Goal: Task Accomplishment & Management: Manage account settings

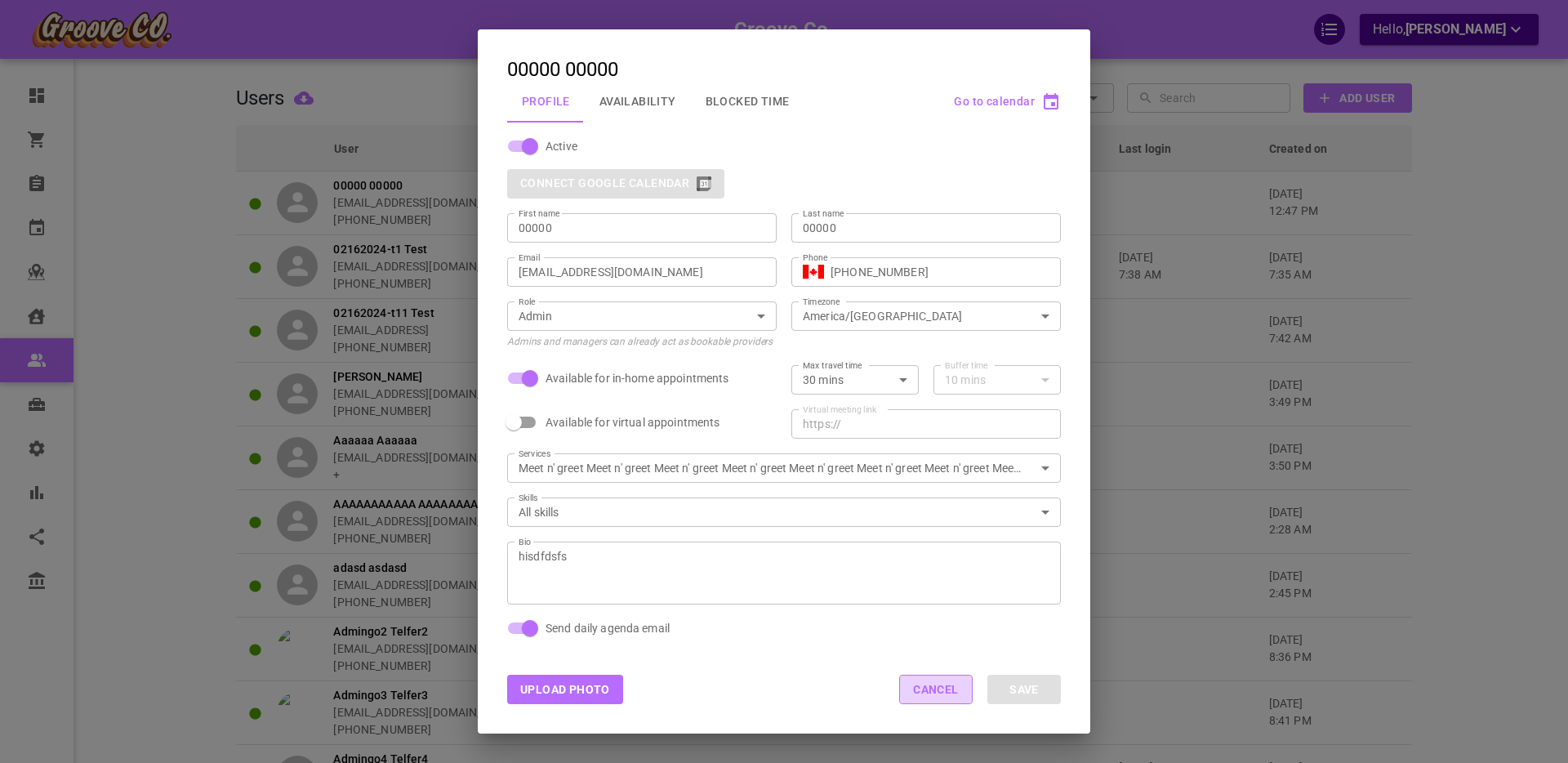
drag, startPoint x: 918, startPoint y: 688, endPoint x: 15, endPoint y: 582, distance: 909.2
click at [918, 688] on button "Cancel" at bounding box center [937, 689] width 74 height 29
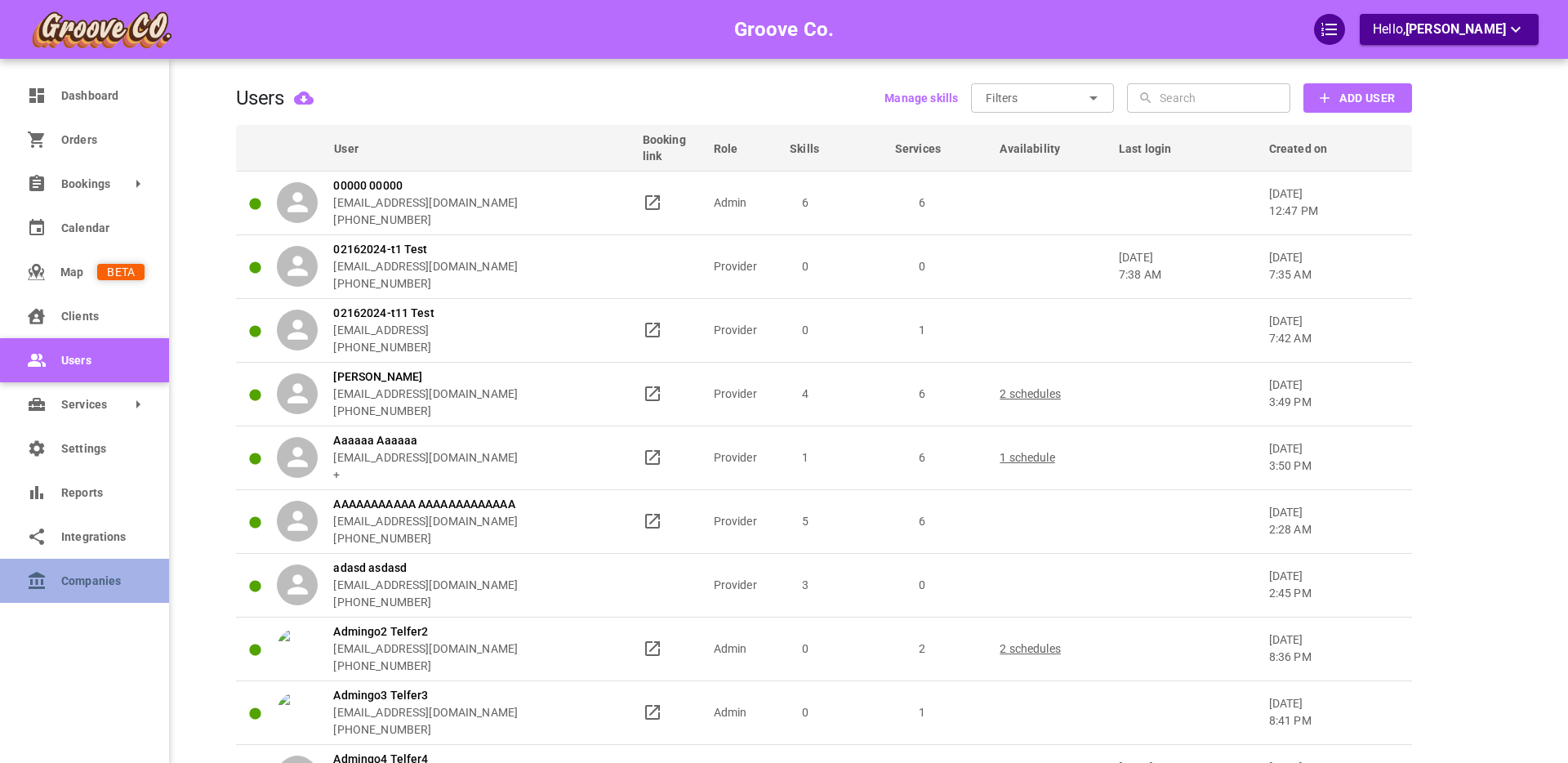
click at [84, 584] on span "Companies" at bounding box center [103, 581] width 83 height 17
select select "25"
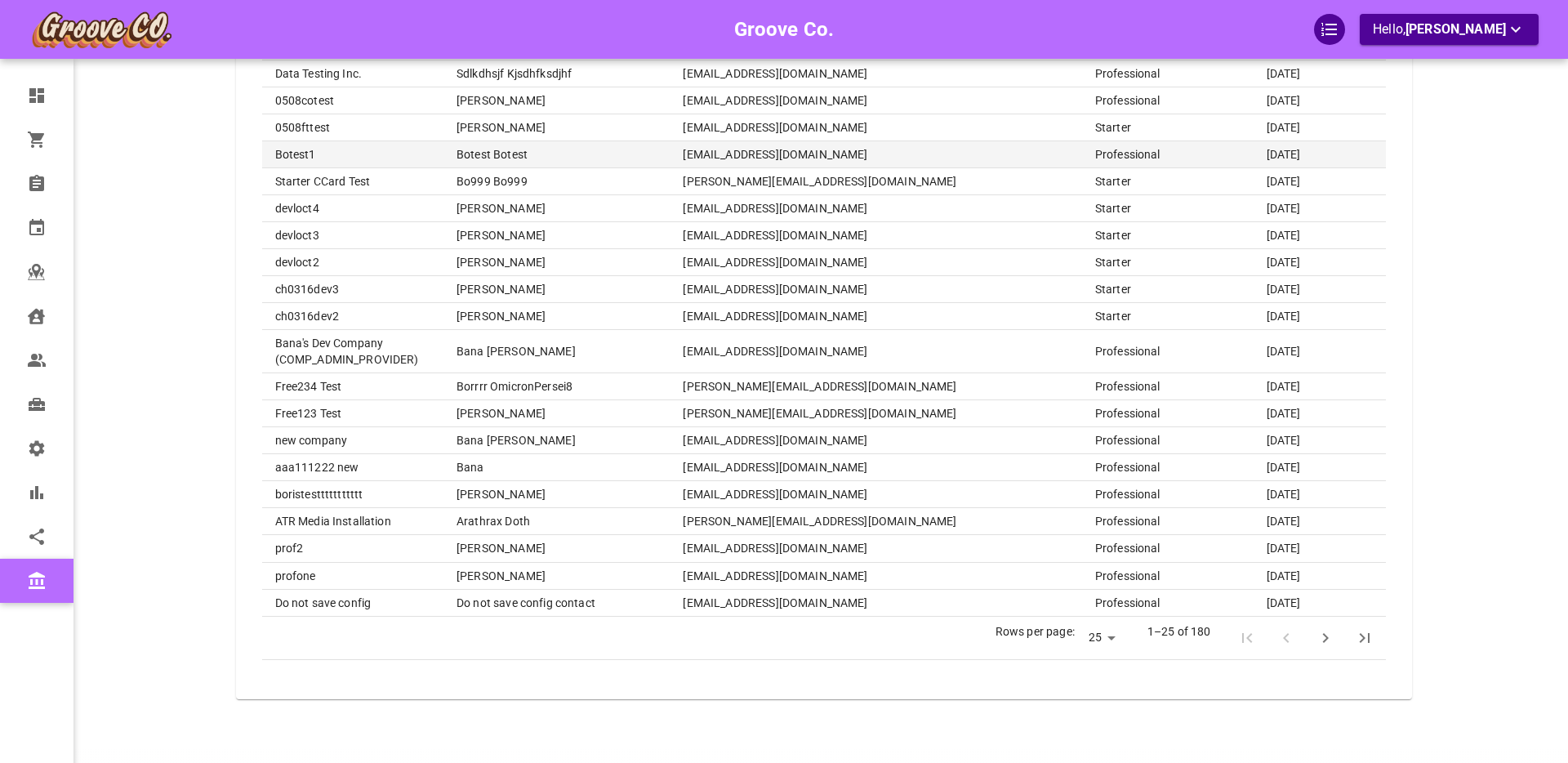
scroll to position [454, 0]
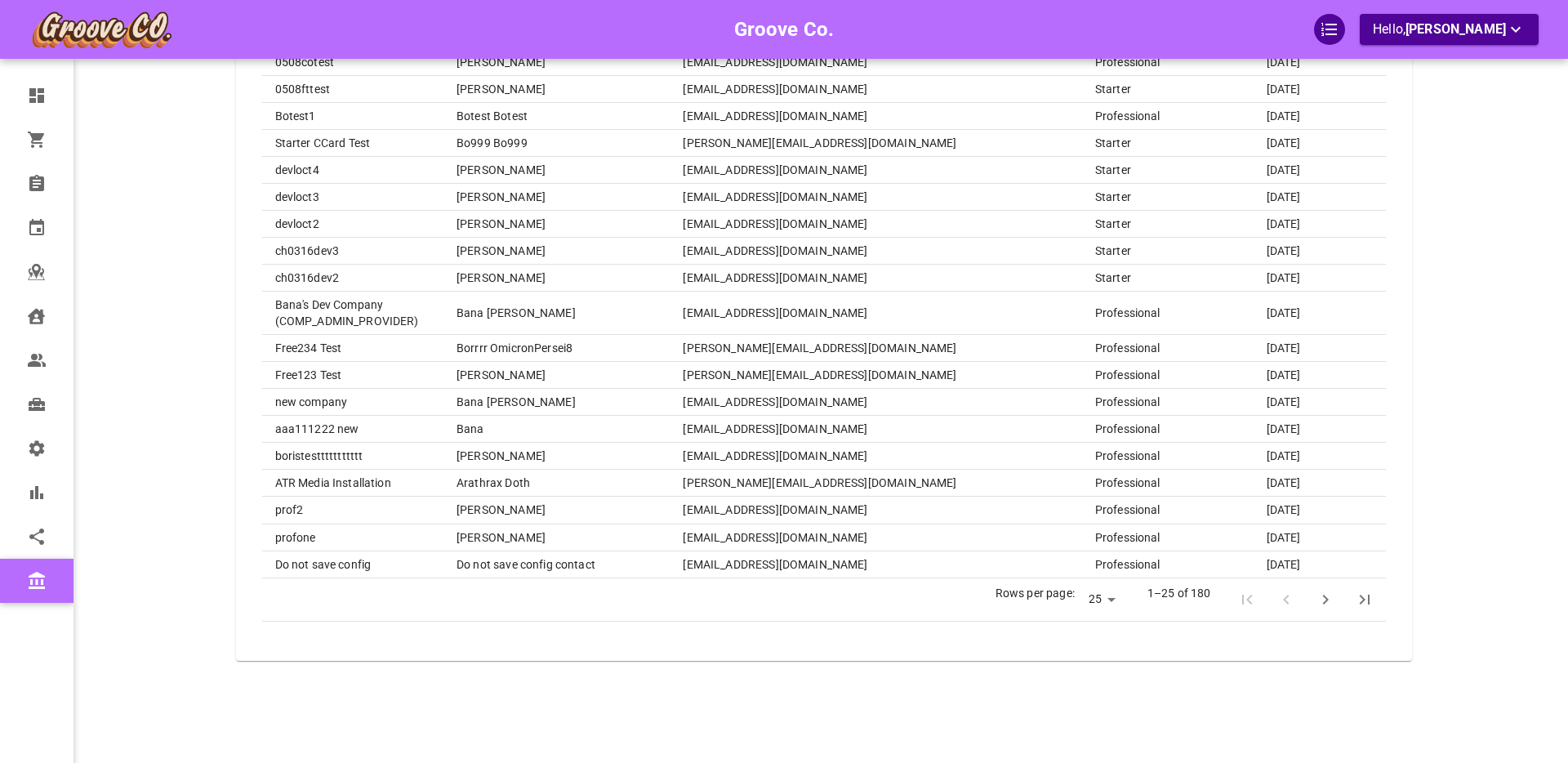
click at [1325, 604] on icon "Next Page" at bounding box center [1325, 599] width 20 height 20
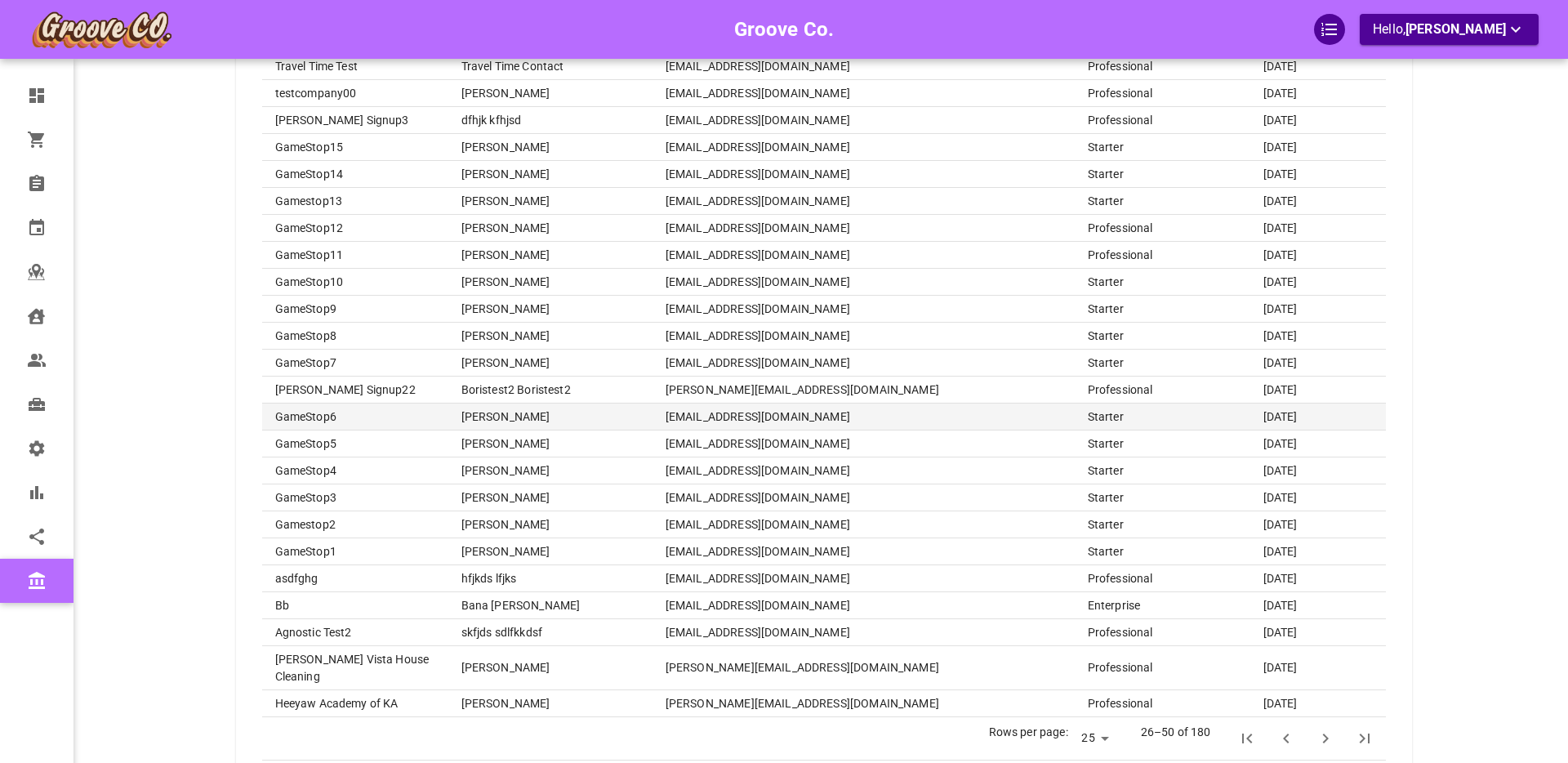
scroll to position [332, 0]
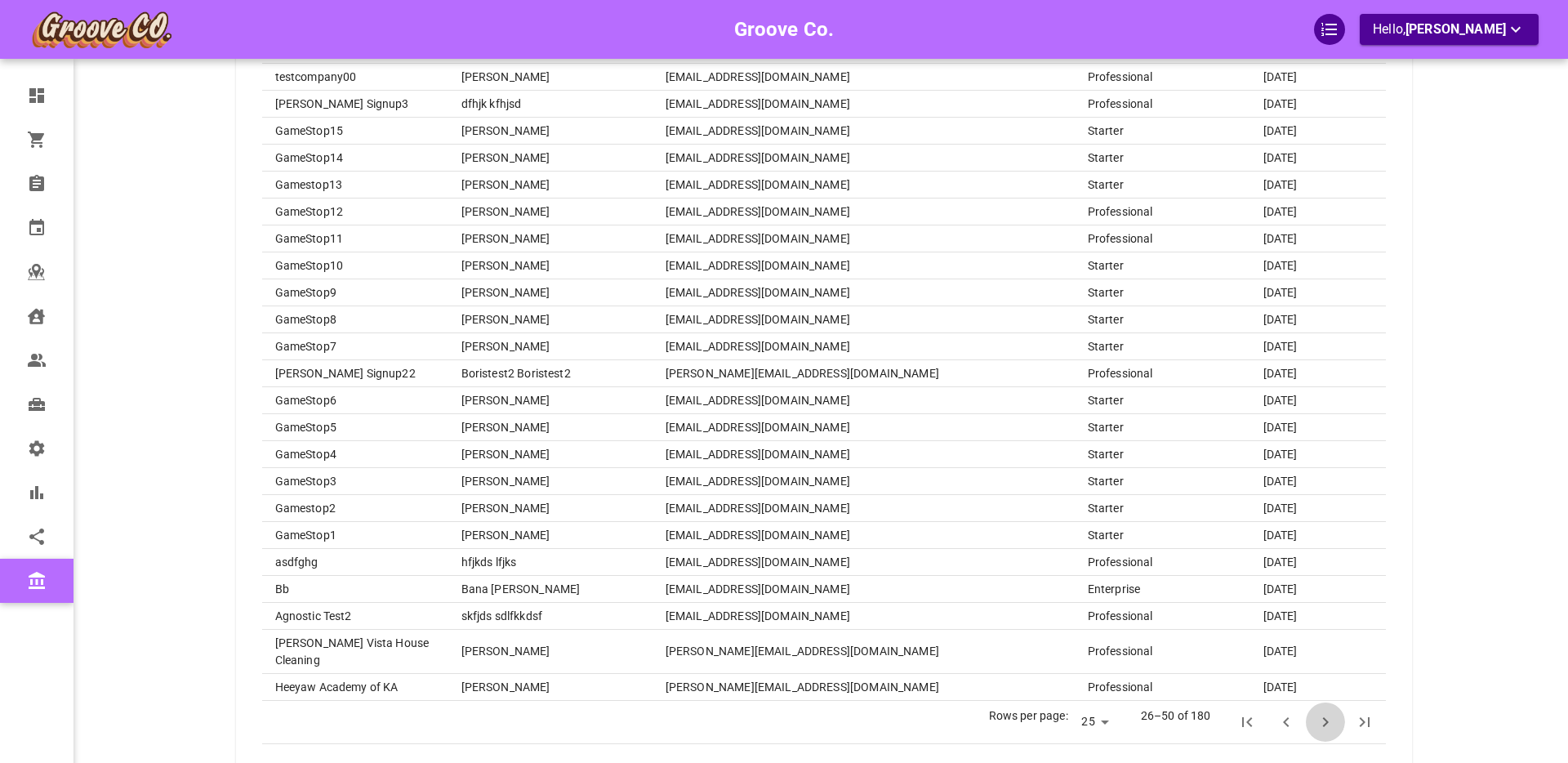
click at [1327, 718] on icon "Next Page" at bounding box center [1325, 722] width 6 height 9
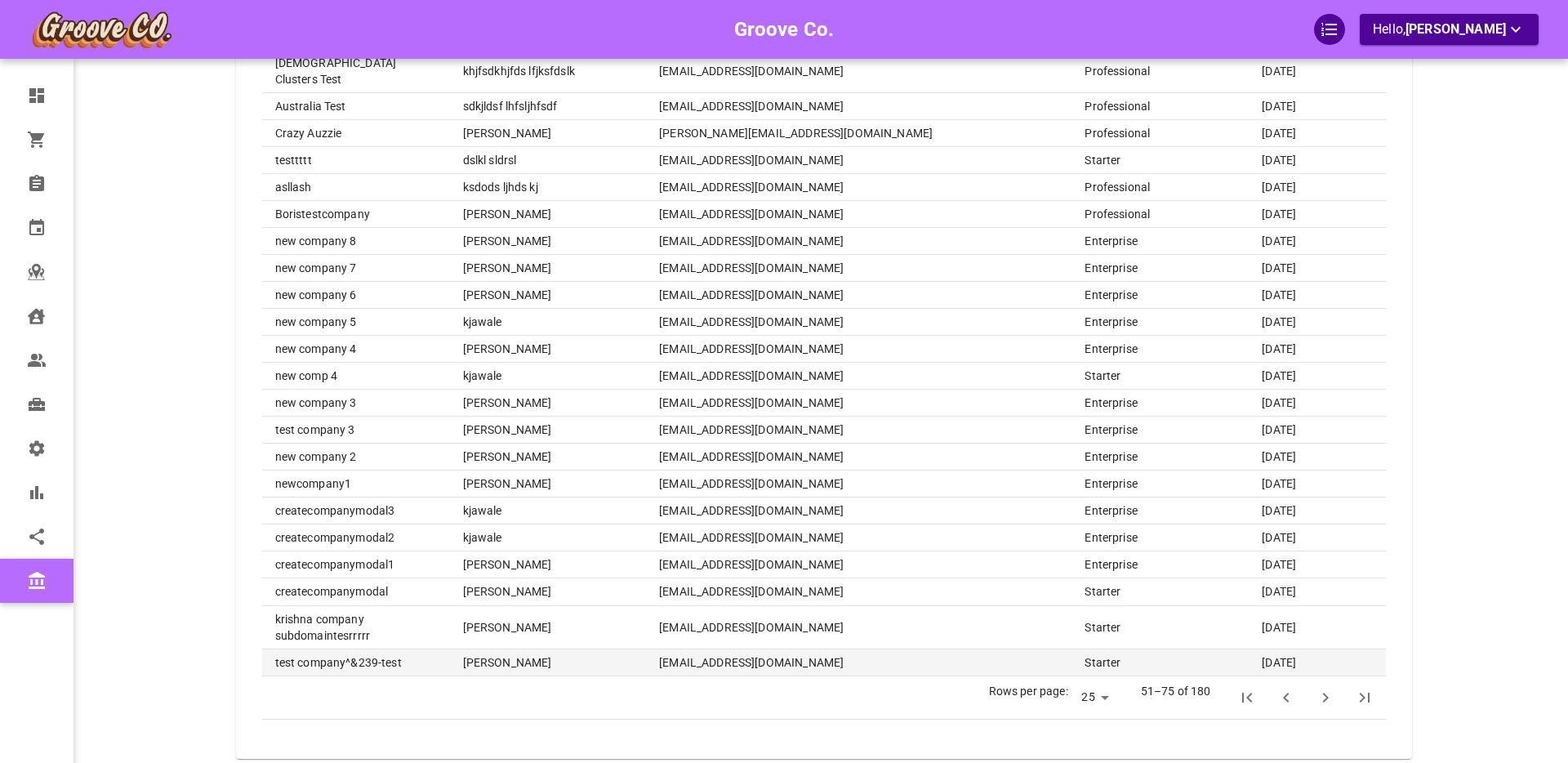
scroll to position [375, 0]
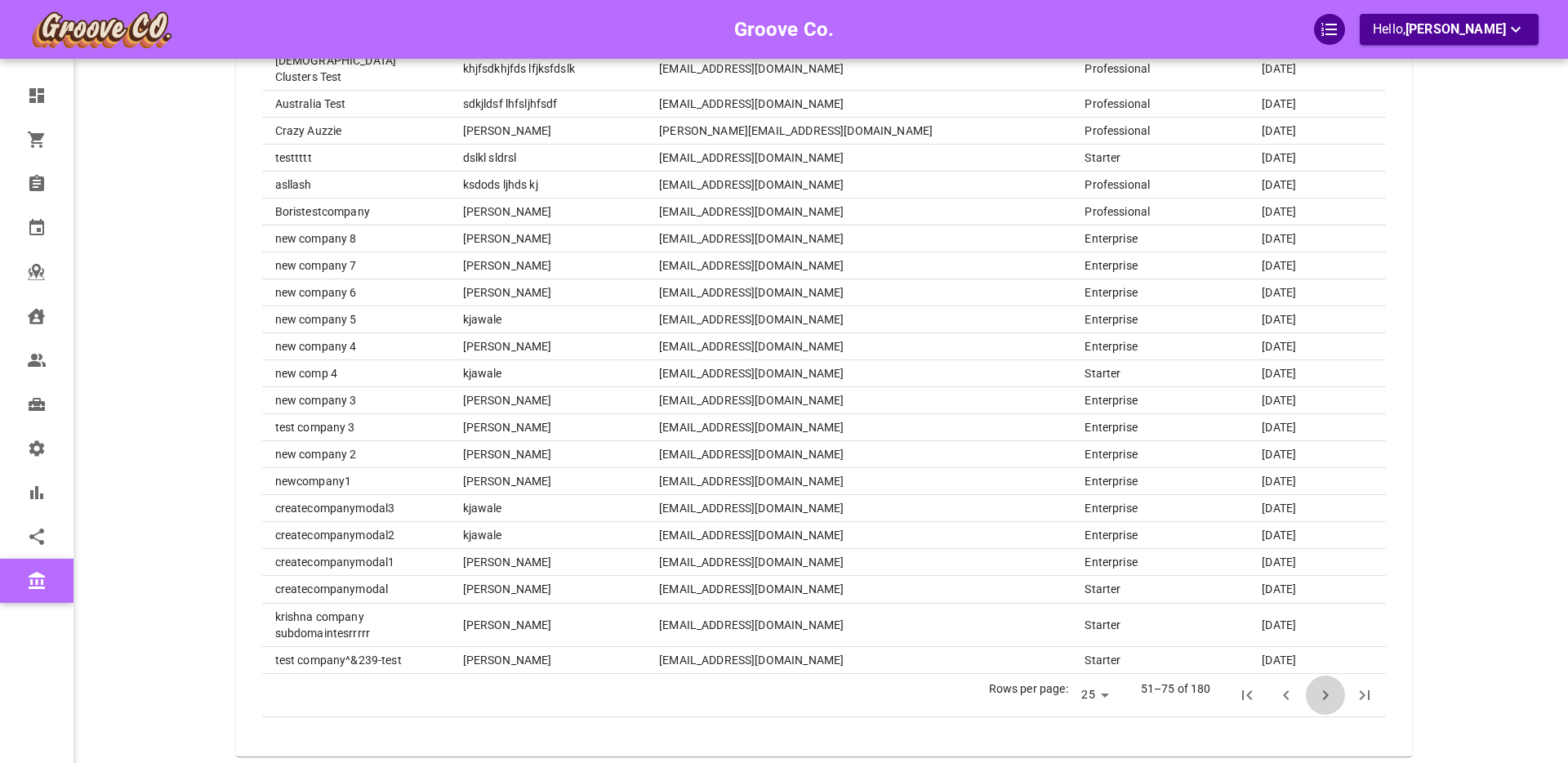
click at [1327, 685] on icon "Next Page" at bounding box center [1325, 695] width 20 height 20
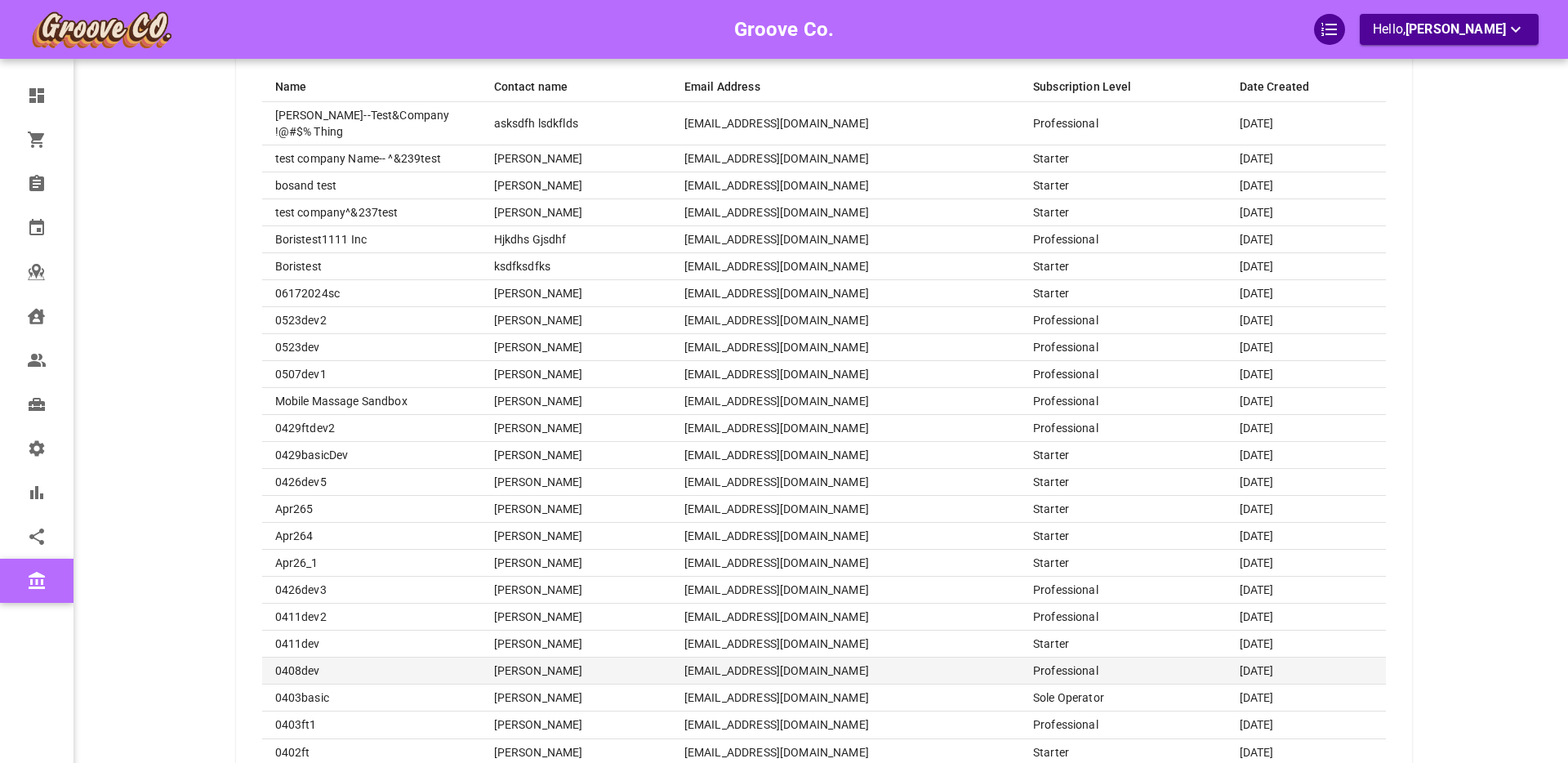
scroll to position [234, 0]
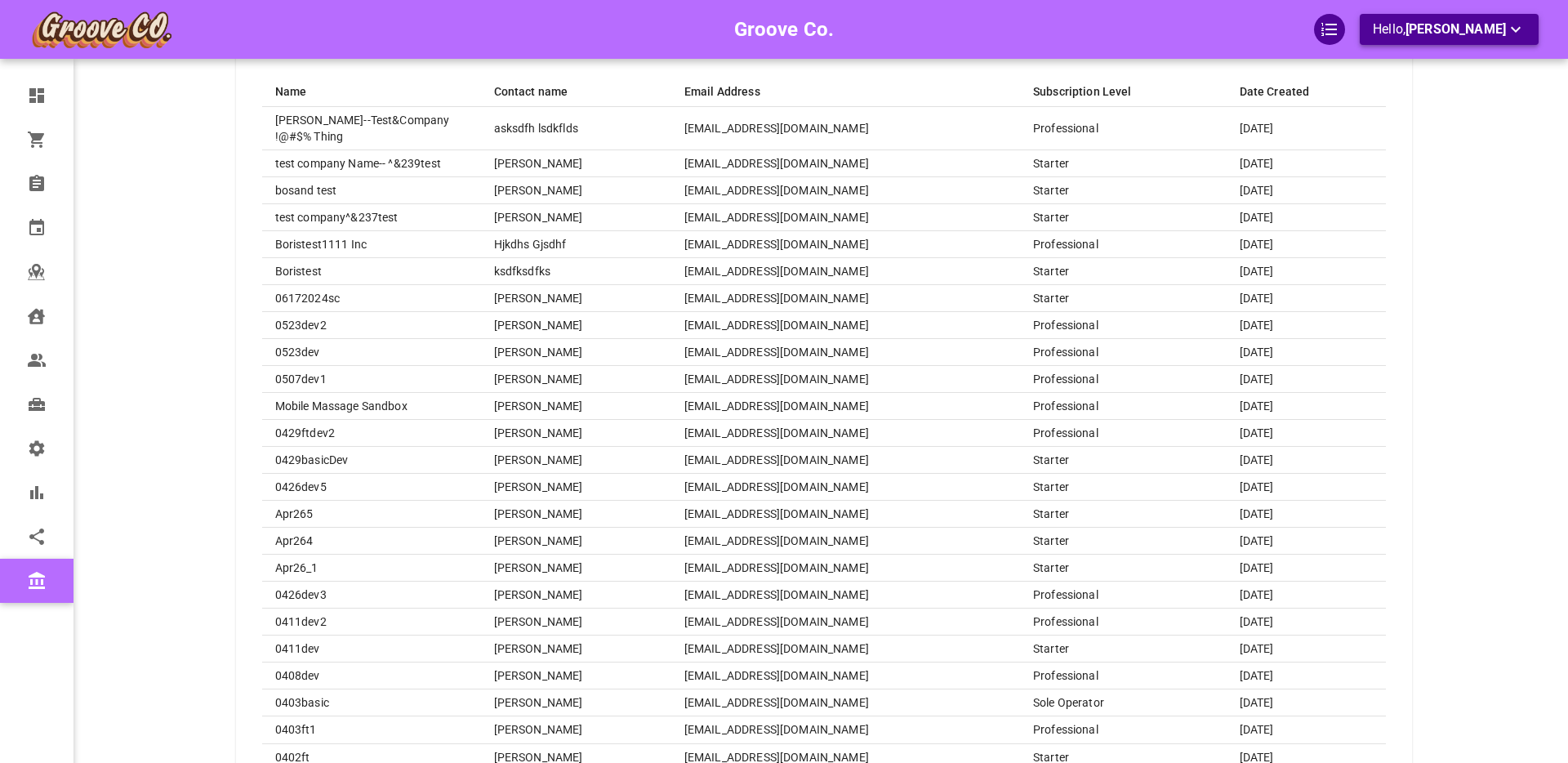
click at [1426, 27] on span "[PERSON_NAME]" at bounding box center [1456, 28] width 100 height 15
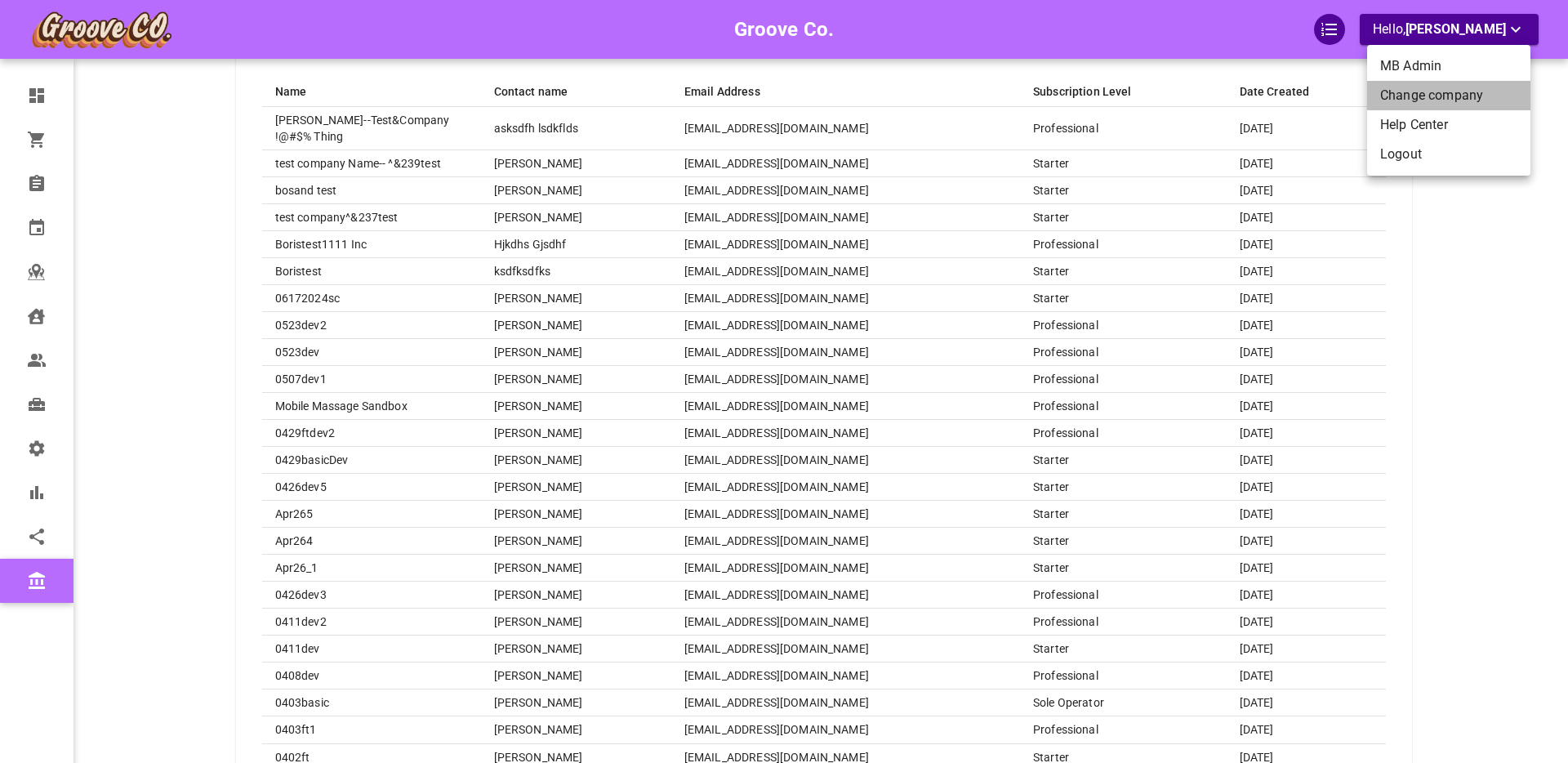
click at [1416, 95] on li "Change company" at bounding box center [1449, 95] width 163 height 29
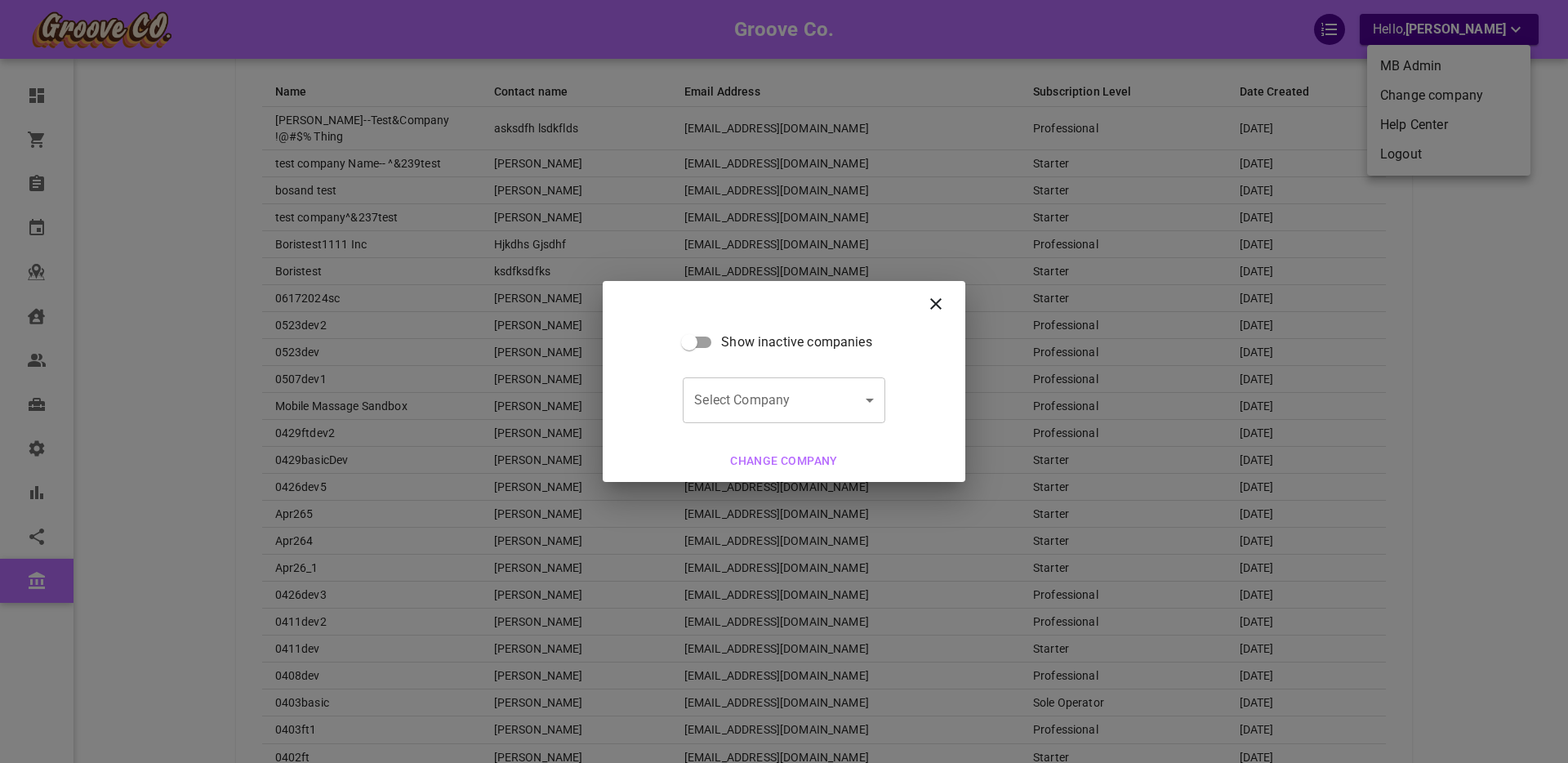
click at [798, 389] on body "Groove Co. Hello, [PERSON_NAME] Dashboard Orders Bookings Calendar Map Clients …" at bounding box center [784, 374] width 1568 height 1217
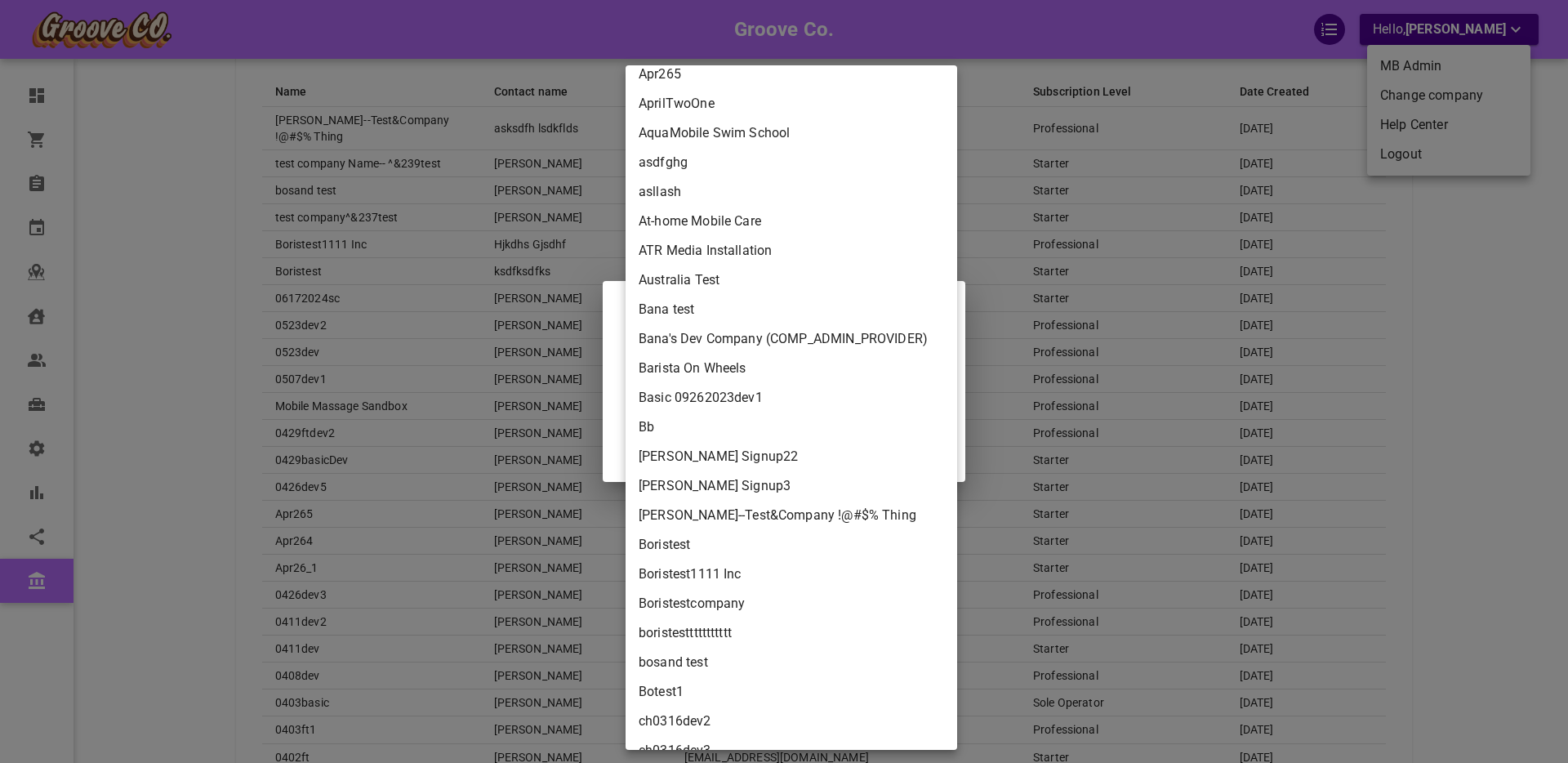
scroll to position [1717, 0]
click at [675, 543] on li "Boristest" at bounding box center [792, 545] width 332 height 29
type input "ae41dd5b-1f32-412b-a96d-b7ba26d11ebf"
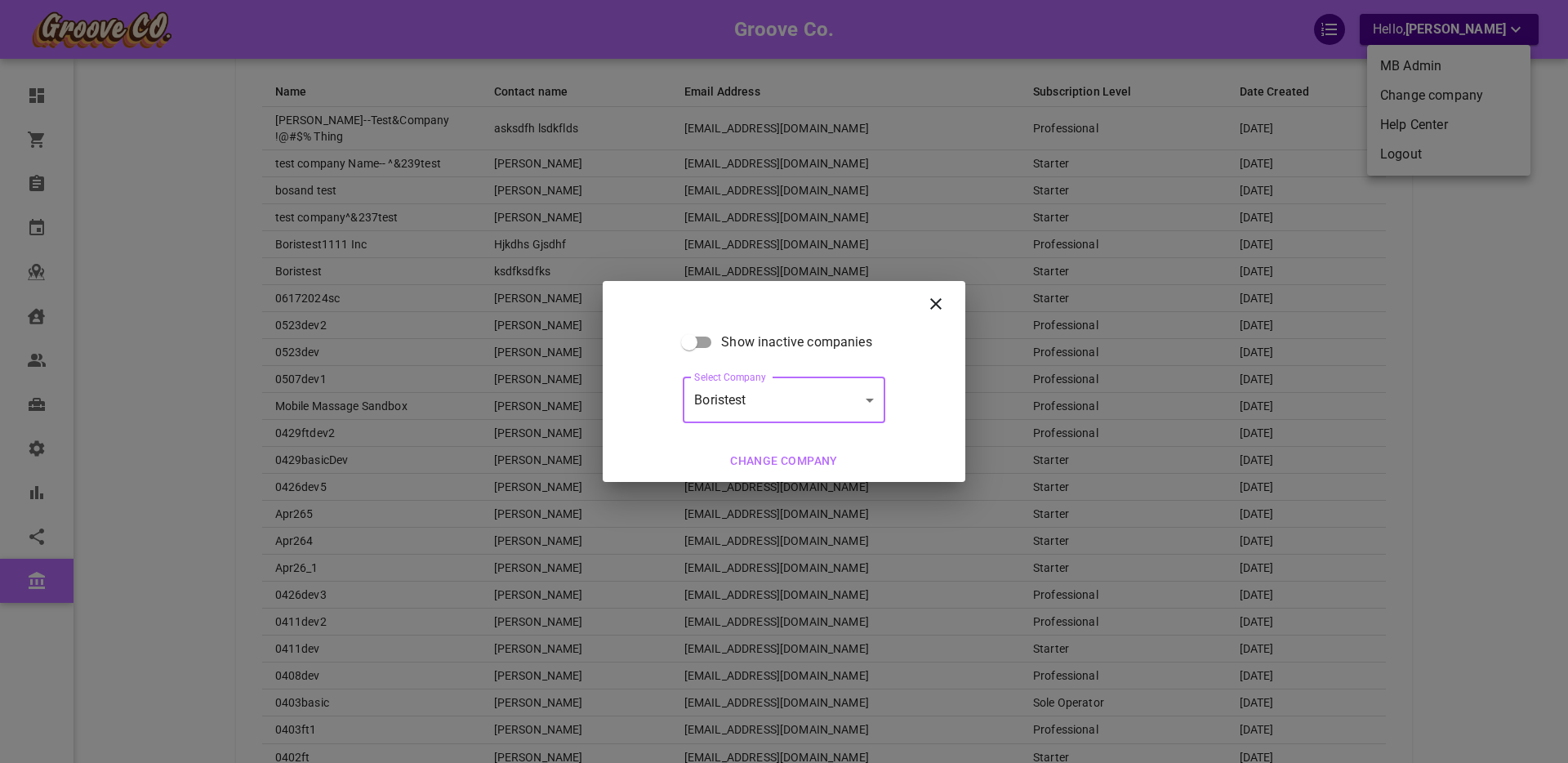
click at [791, 461] on button "Change company" at bounding box center [784, 461] width 121 height 30
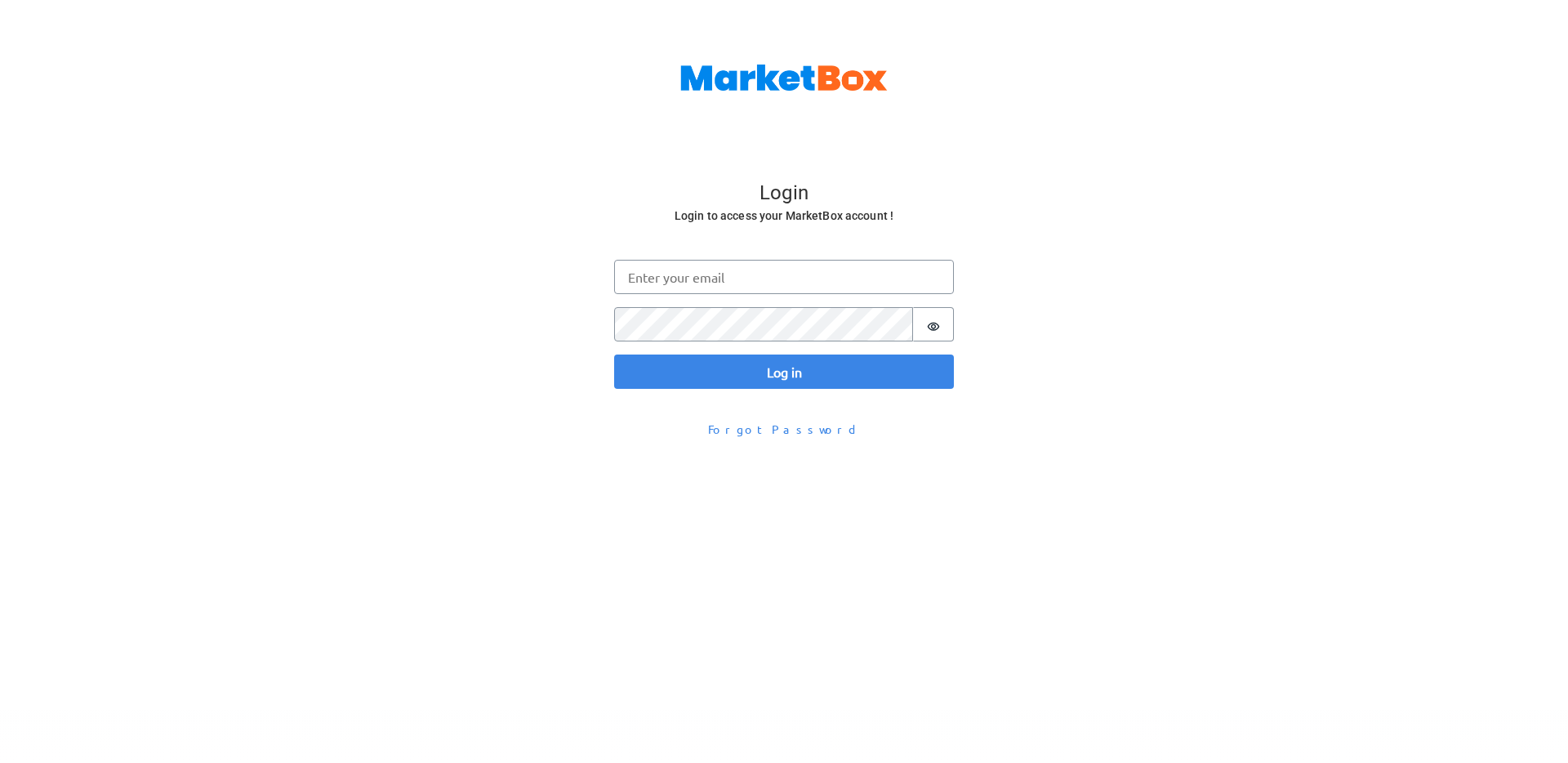
scroll to position [53, 0]
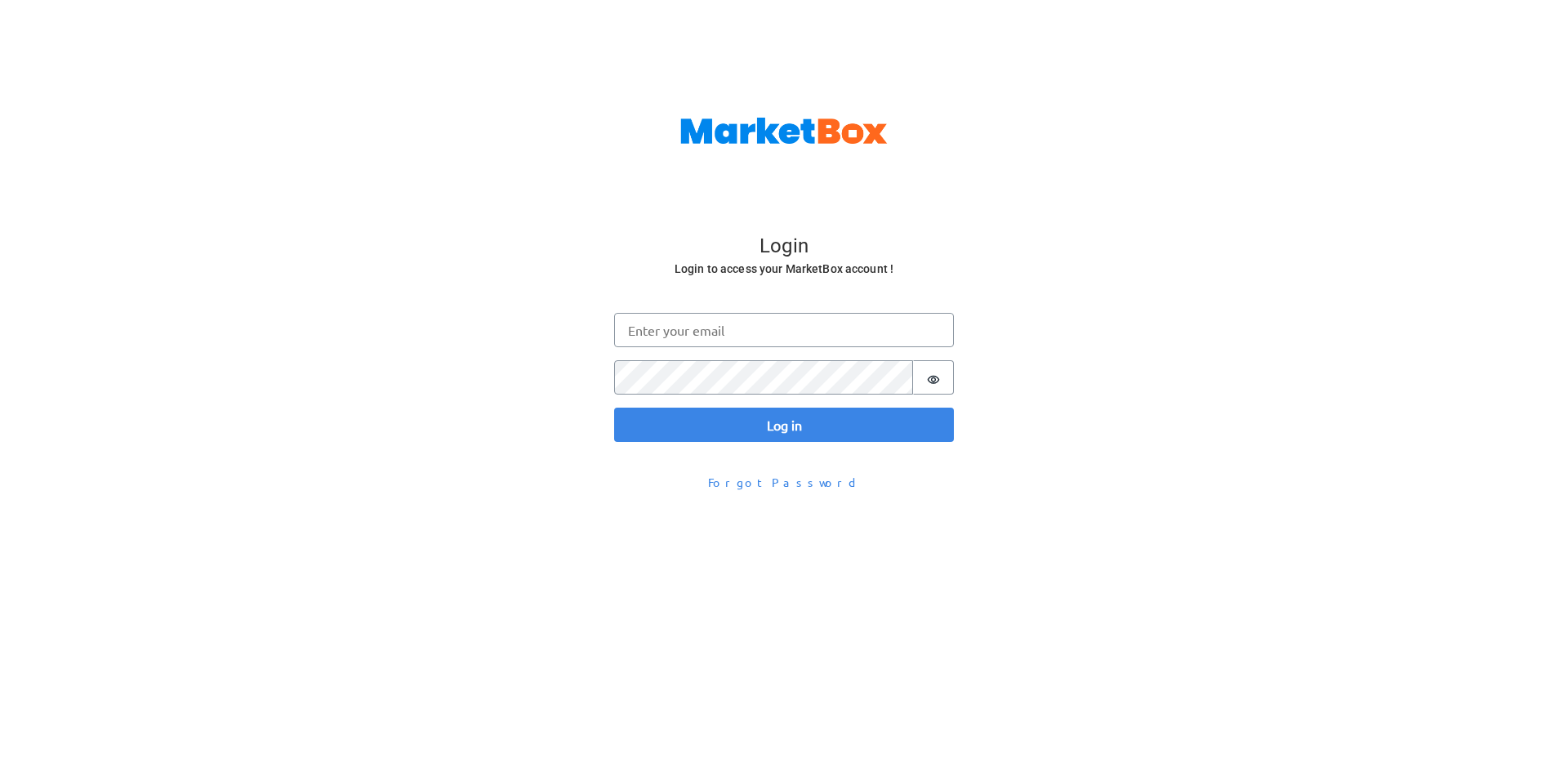
scroll to position [53, 0]
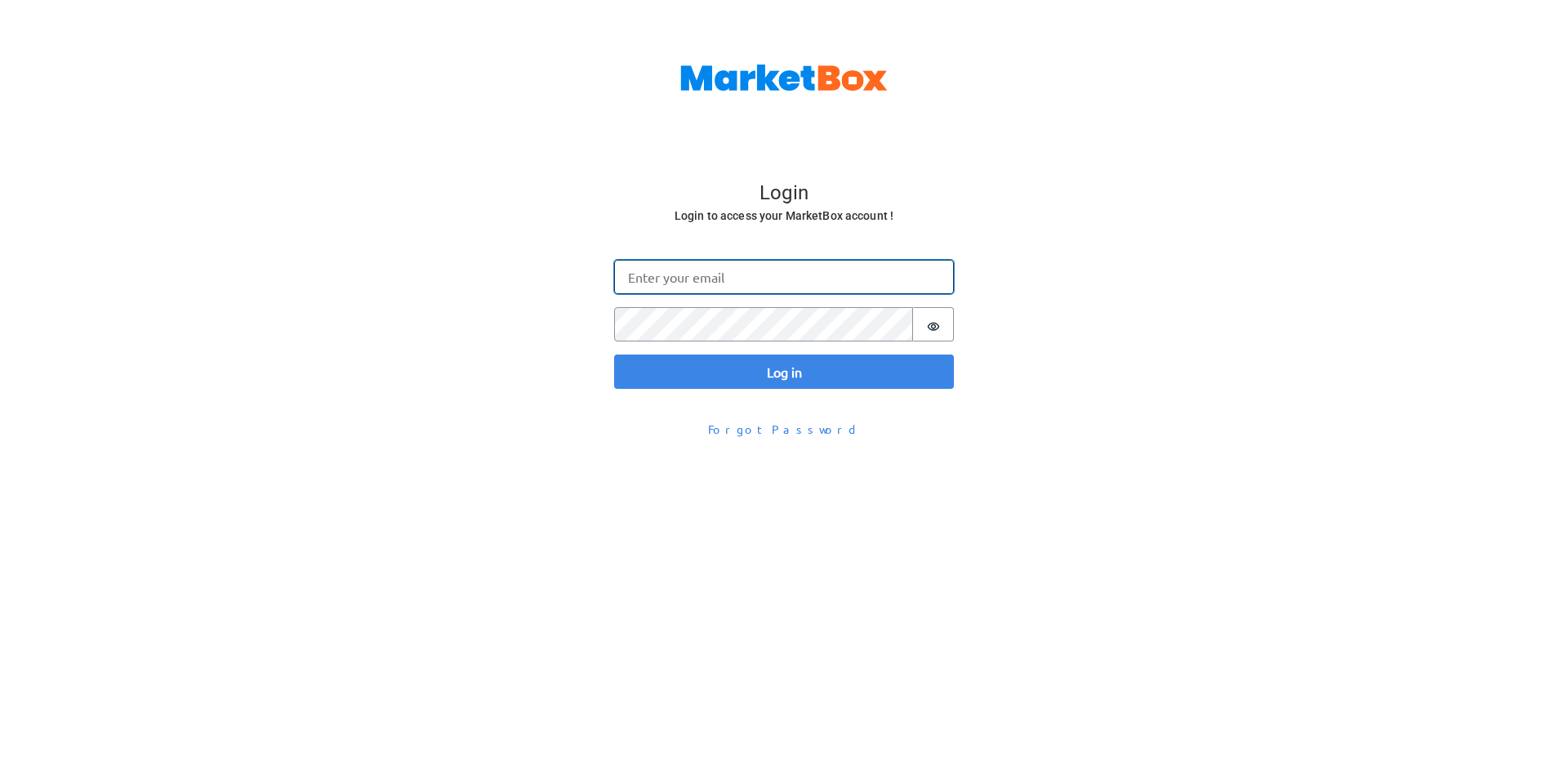
click at [680, 275] on input "Email" at bounding box center [784, 277] width 339 height 34
type input "[PERSON_NAME][EMAIL_ADDRESS][DOMAIN_NAME]"
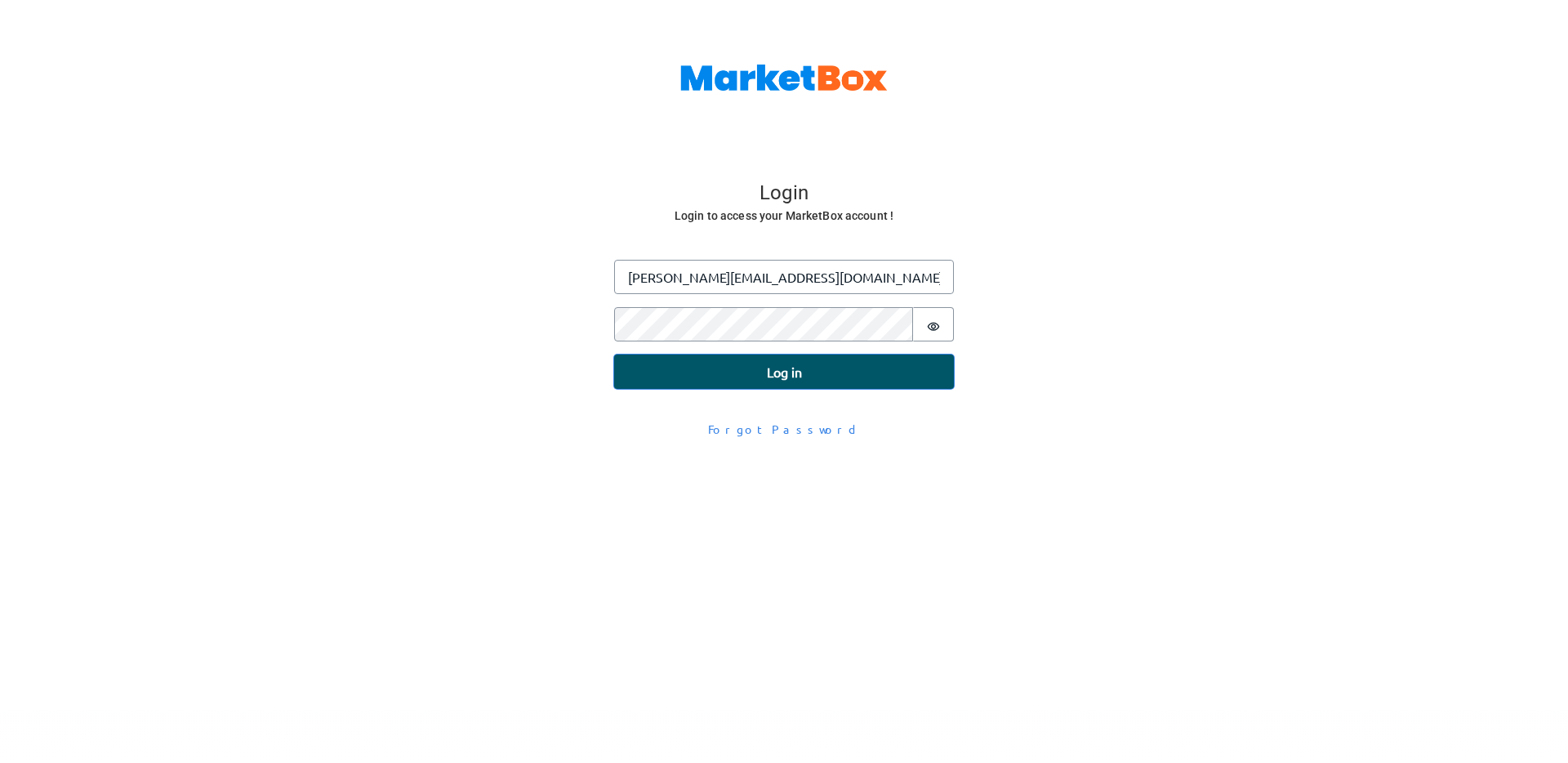
click at [683, 381] on button "Log in" at bounding box center [784, 372] width 339 height 34
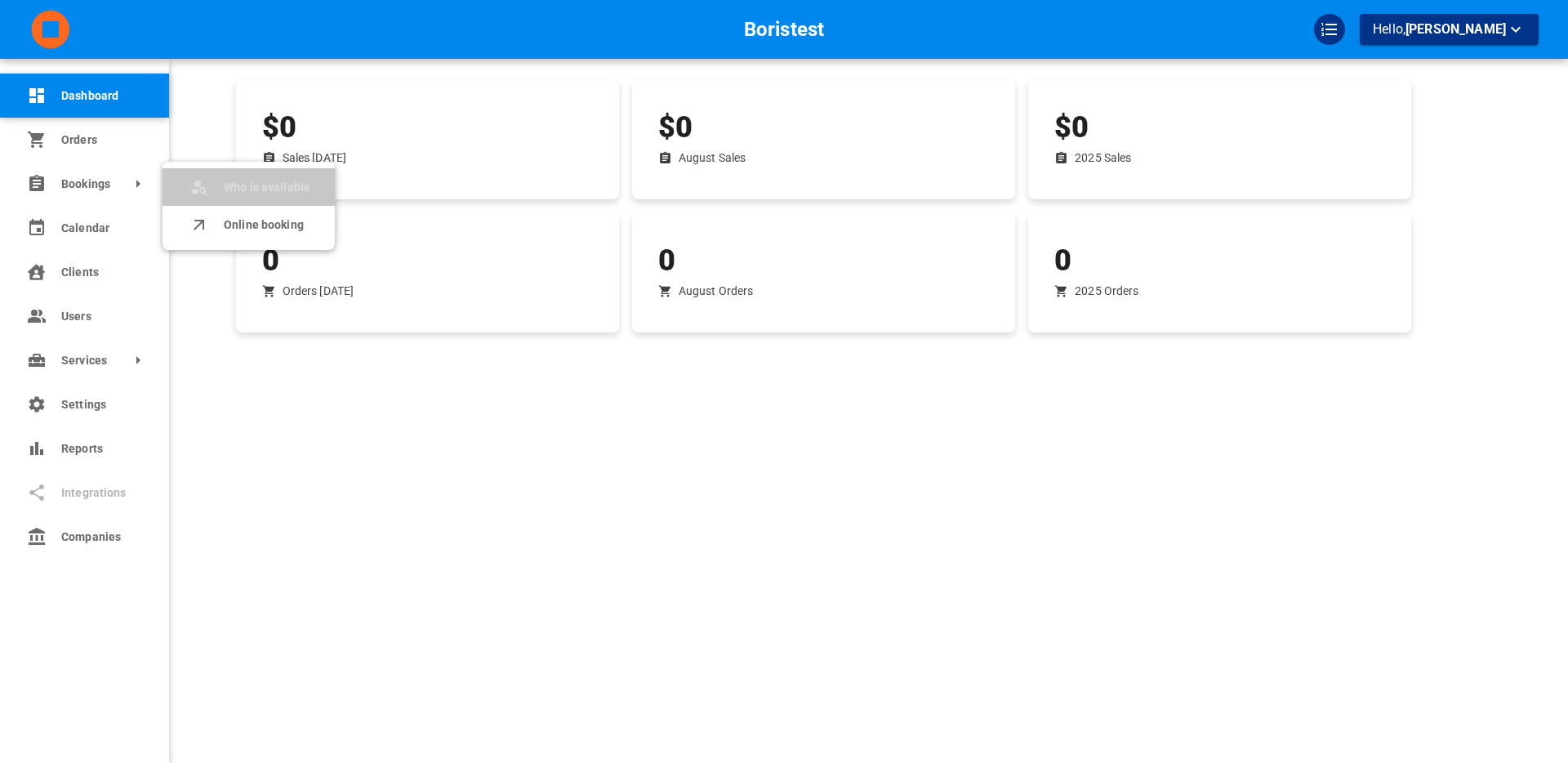
click at [257, 187] on span "Who is available" at bounding box center [266, 188] width 86 height 17
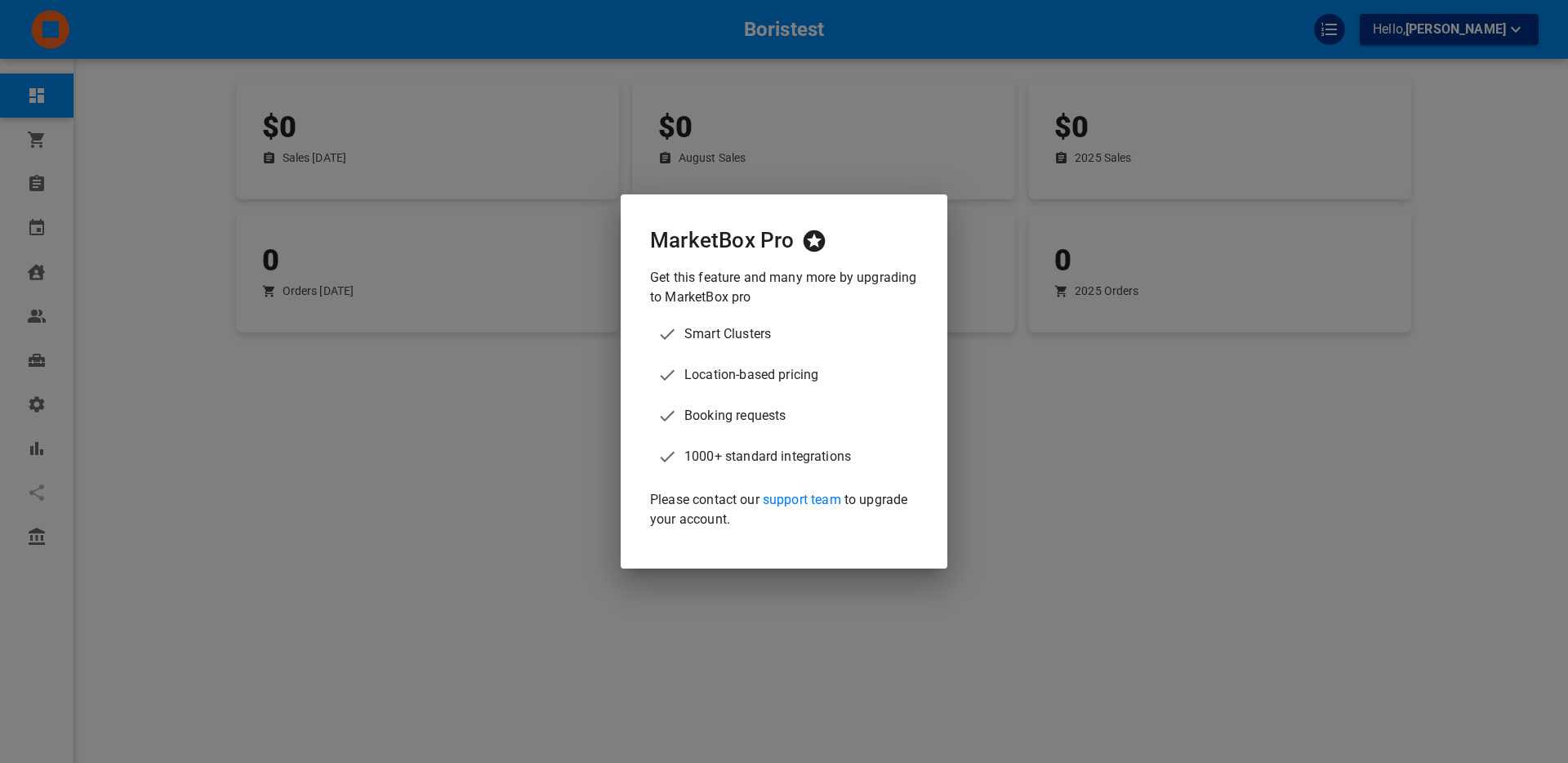
drag, startPoint x: 262, startPoint y: 440, endPoint x: 246, endPoint y: 438, distance: 16.1
click at [262, 440] on div "MarketBox Pro Get this feature and many more by upgrading to MarketBox pro Smar…" at bounding box center [784, 381] width 1568 height 763
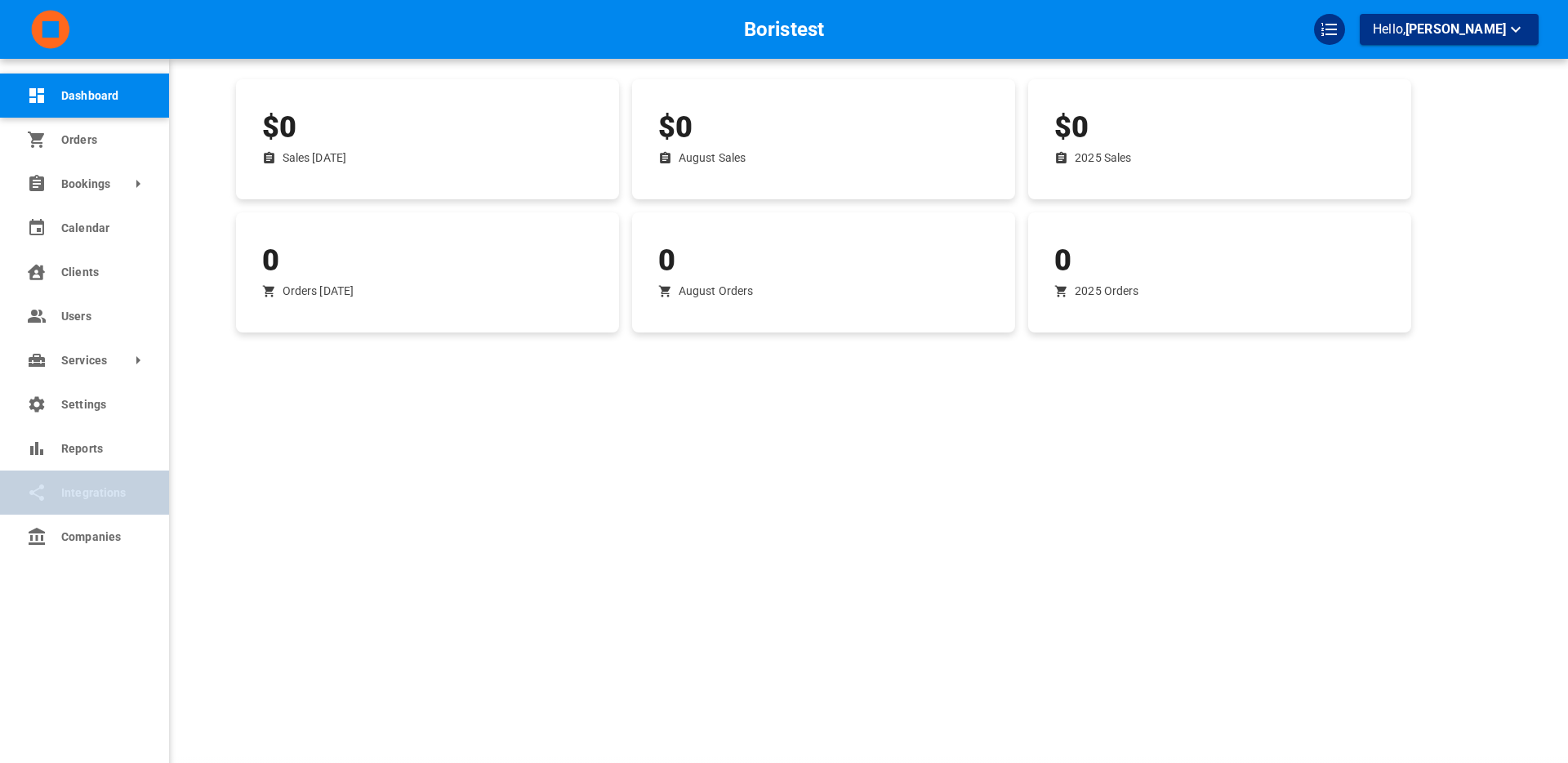
click at [56, 493] on link "Integrations" at bounding box center [84, 492] width 169 height 45
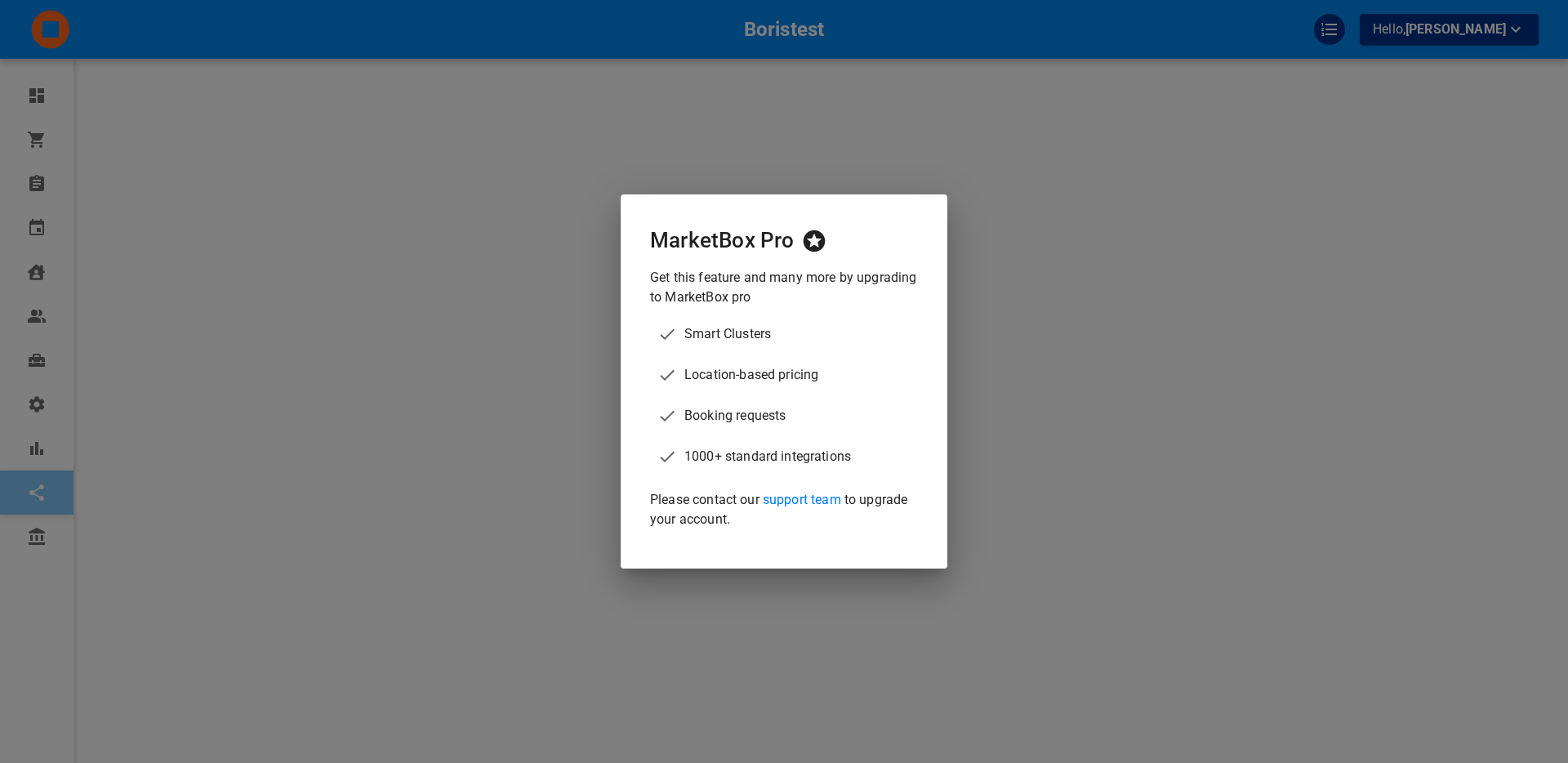
click at [564, 332] on div "MarketBox Pro Get this feature and many more by upgrading to MarketBox pro Smar…" at bounding box center [784, 381] width 1568 height 763
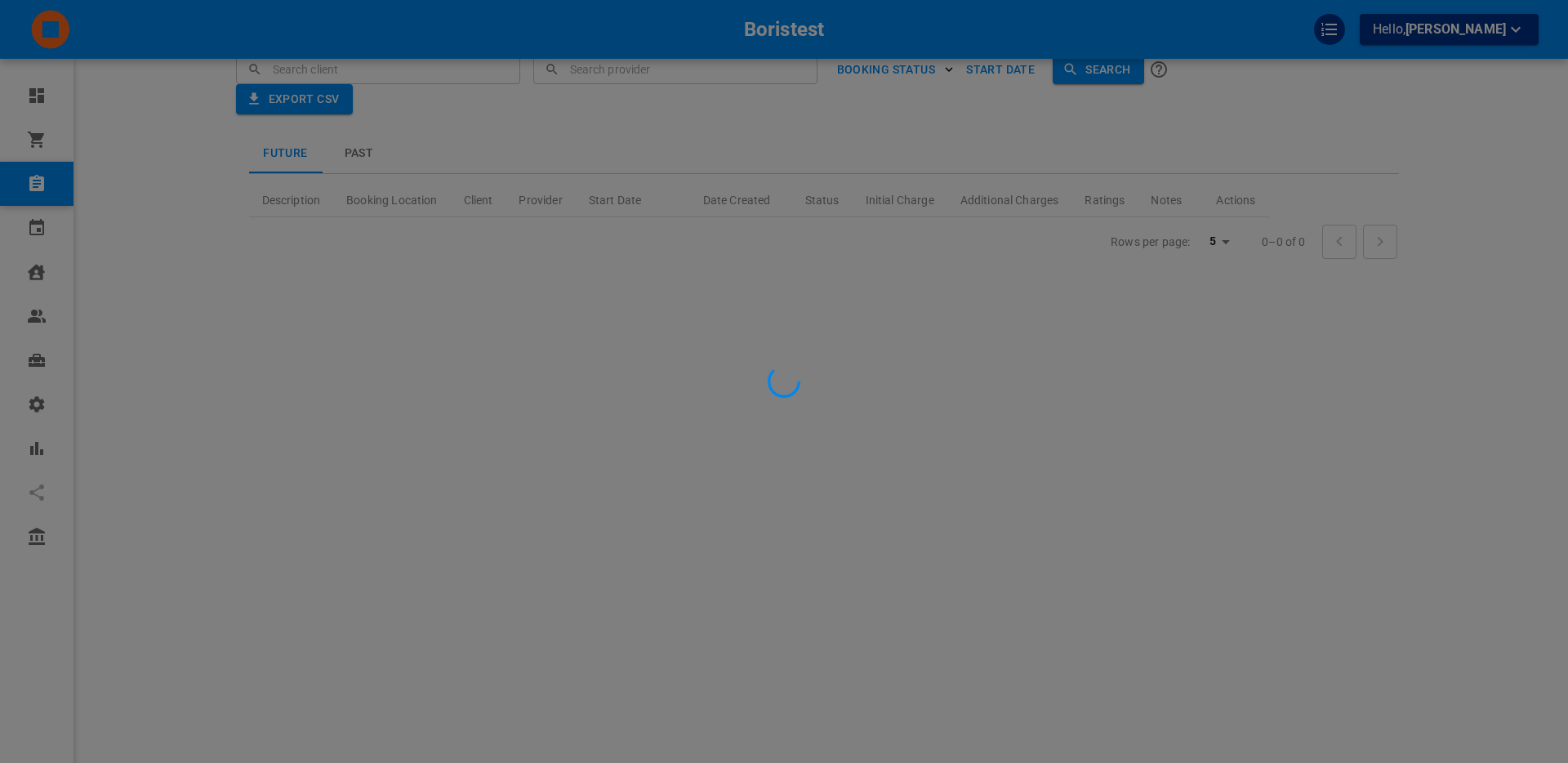
click at [276, 432] on div at bounding box center [784, 381] width 1568 height 763
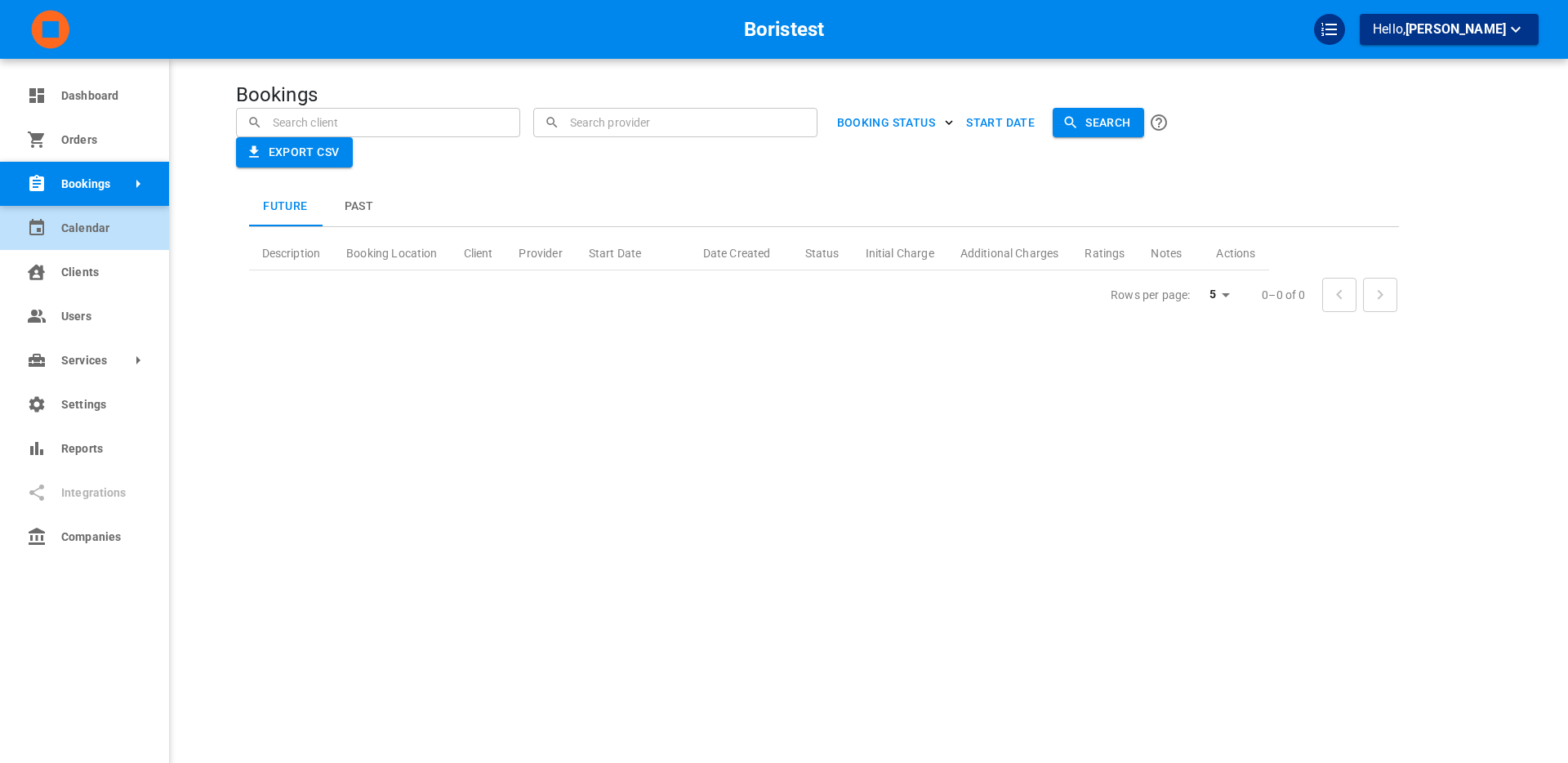
click at [69, 232] on span "Calendar" at bounding box center [103, 228] width 83 height 17
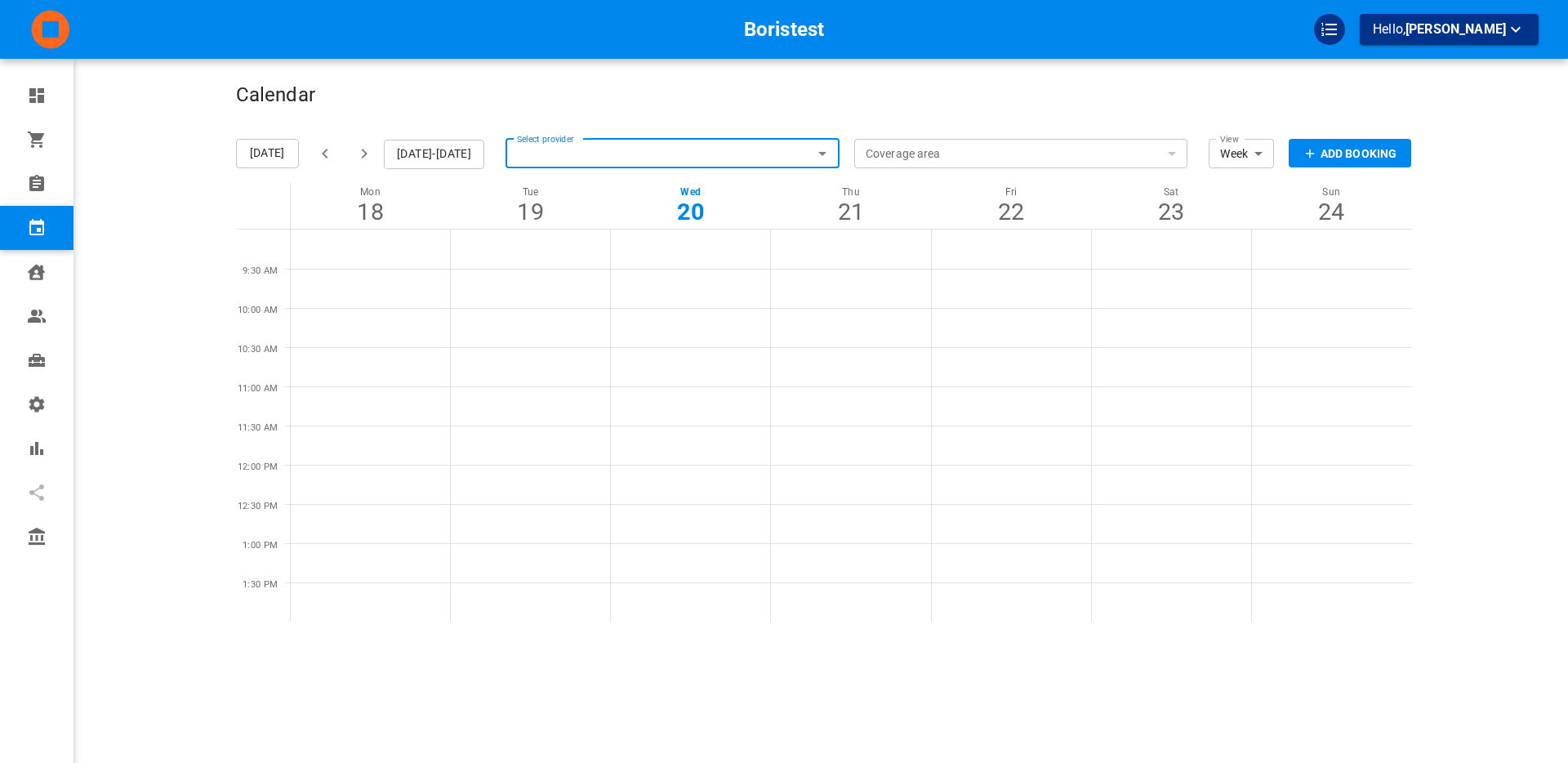
click at [1376, 157] on p "Add Booking" at bounding box center [1358, 154] width 76 height 17
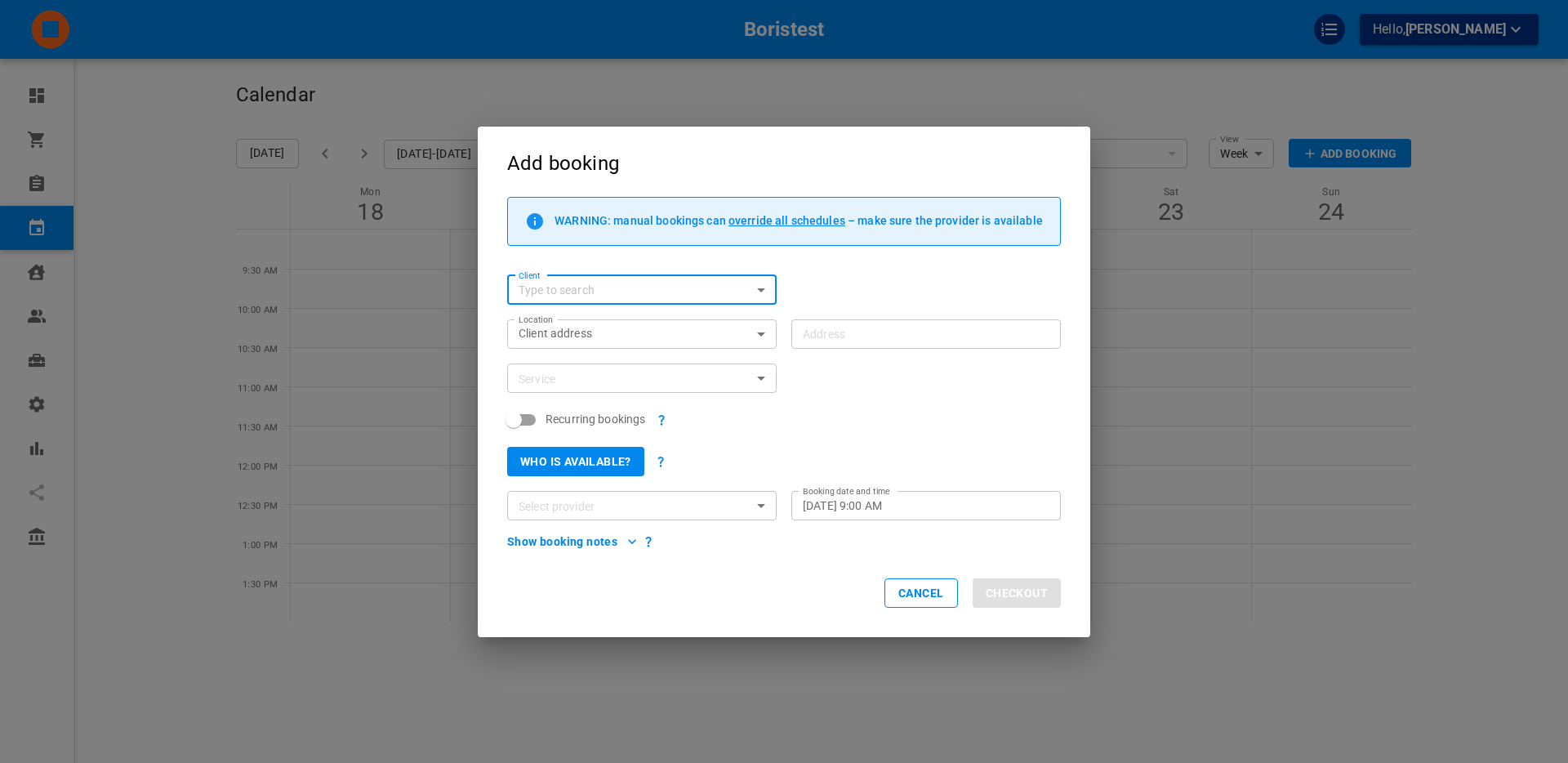
click at [564, 466] on button "Who is available?" at bounding box center [575, 461] width 137 height 29
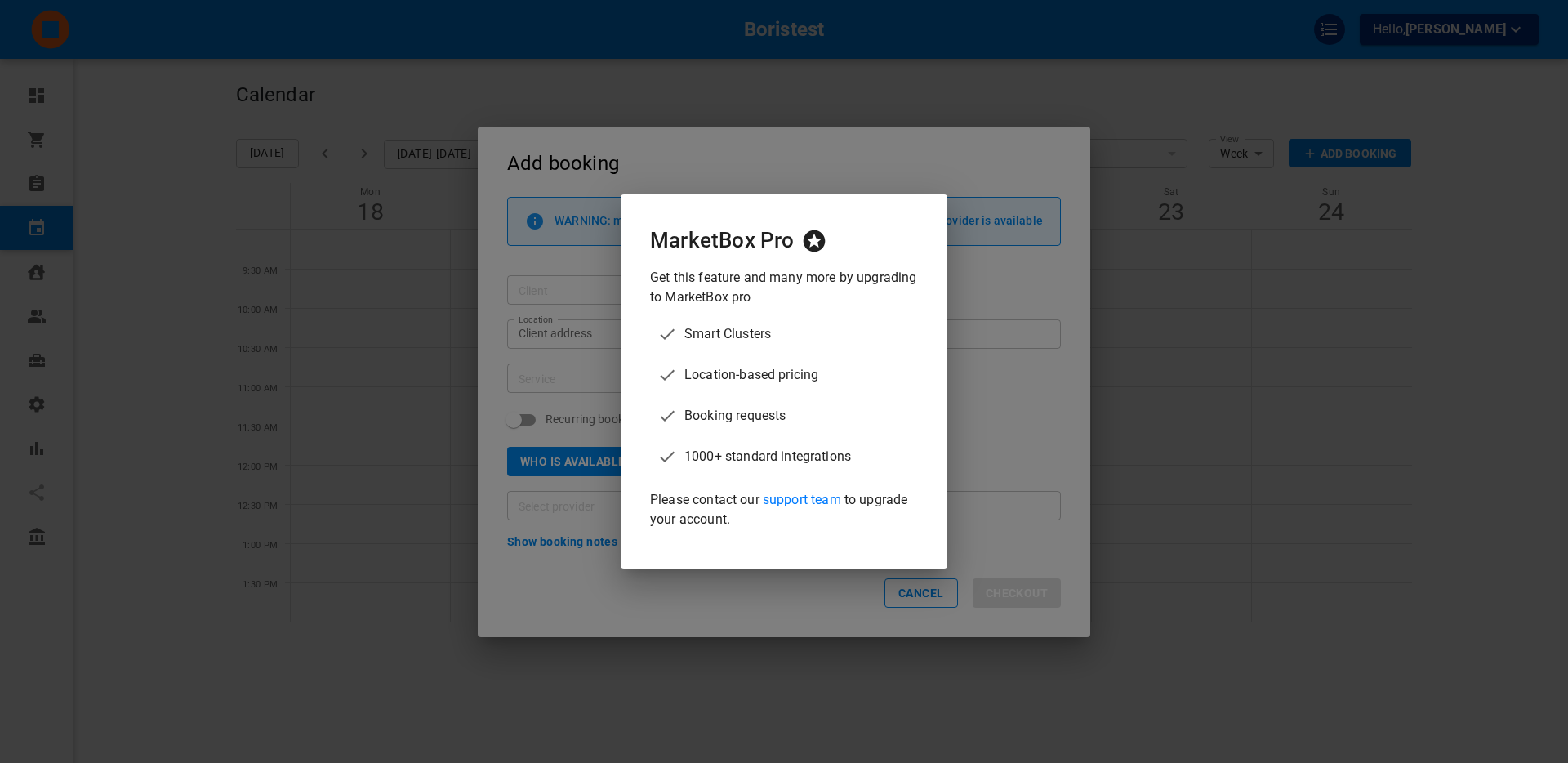
click at [1000, 500] on div "MarketBox Pro Get this feature and many more by upgrading to MarketBox pro Smar…" at bounding box center [784, 381] width 1568 height 763
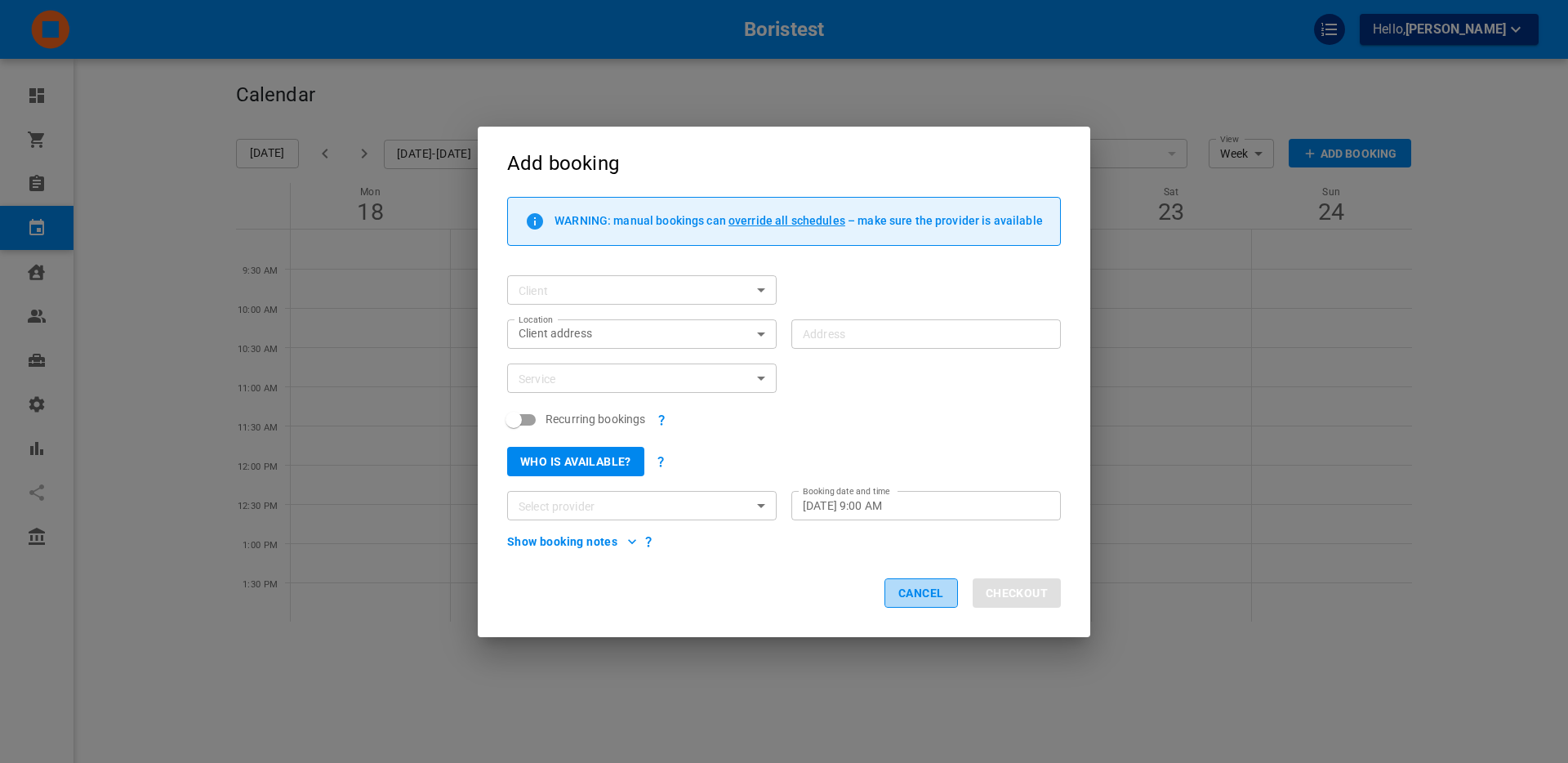
click at [920, 596] on button "Cancel" at bounding box center [921, 592] width 74 height 29
